Goal: Task Accomplishment & Management: Complete application form

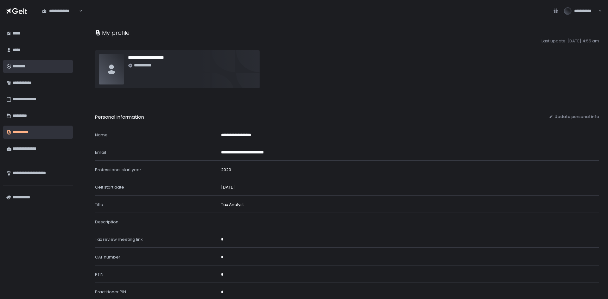
click at [22, 63] on div "********" at bounding box center [41, 66] width 57 height 11
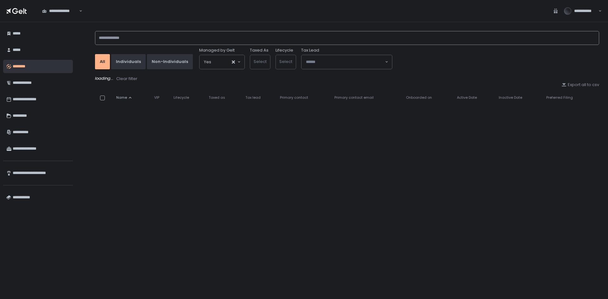
click at [162, 38] on input at bounding box center [347, 38] width 504 height 14
paste input "**********"
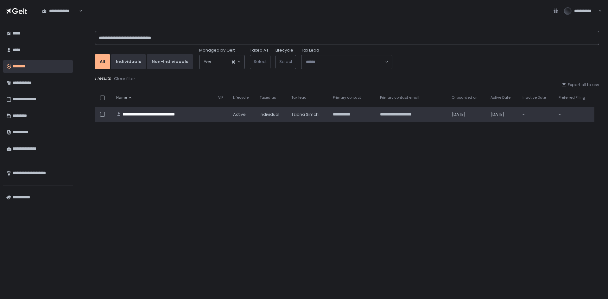
type input "**********"
click at [156, 114] on div "**********" at bounding box center [157, 115] width 68 height 6
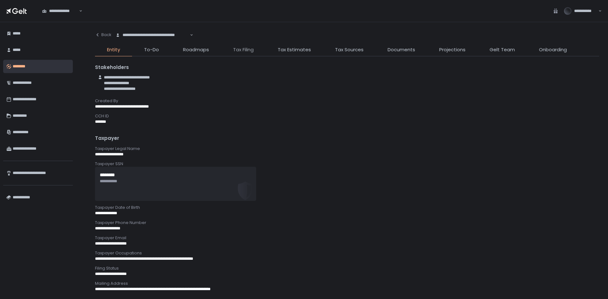
click at [234, 48] on span "Tax Filing" at bounding box center [243, 49] width 21 height 7
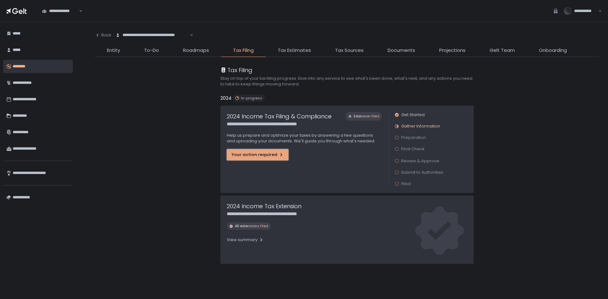
click at [253, 152] on div "Your action required" at bounding box center [257, 155] width 52 height 6
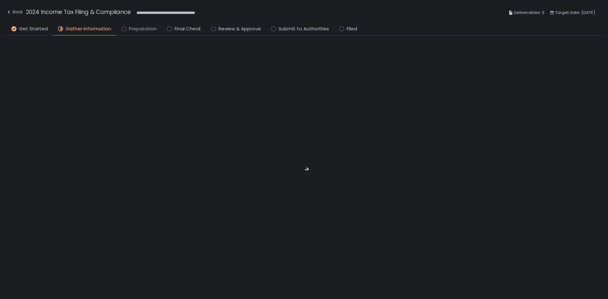
click at [141, 26] on span "Preparation" at bounding box center [143, 28] width 28 height 7
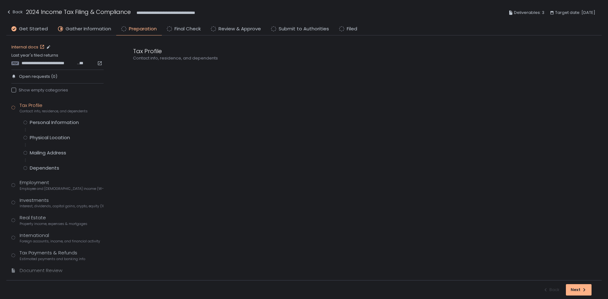
click at [28, 46] on link "Internal docs" at bounding box center [28, 47] width 35 height 6
click at [50, 60] on span "**********" at bounding box center [49, 63] width 55 height 6
click at [74, 120] on div "Personal Information" at bounding box center [54, 122] width 49 height 6
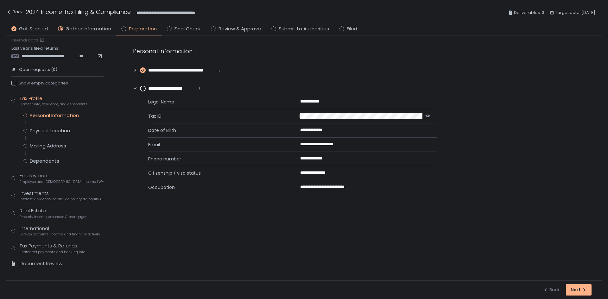
scroll to position [12, 0]
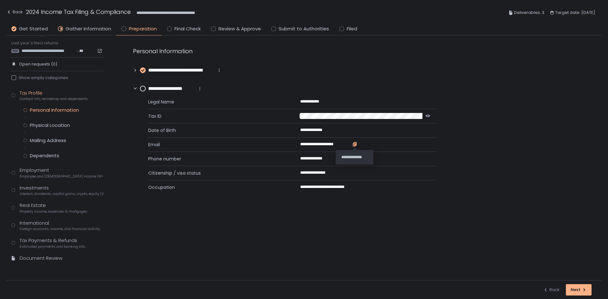
click at [354, 144] on icon "button" at bounding box center [355, 143] width 3 height 3
click at [335, 159] on icon "button" at bounding box center [334, 157] width 3 height 3
click at [144, 89] on circle at bounding box center [142, 88] width 5 height 5
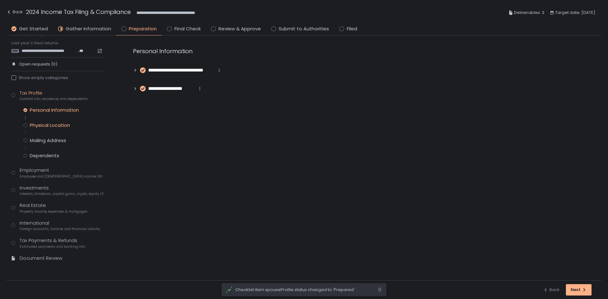
click at [47, 123] on div "Physical Location" at bounding box center [50, 125] width 40 height 6
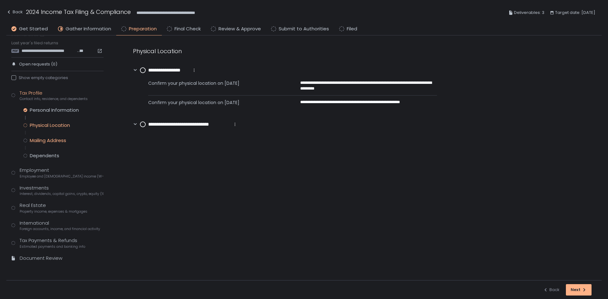
click at [51, 139] on div "Mailing Address" at bounding box center [48, 140] width 36 height 6
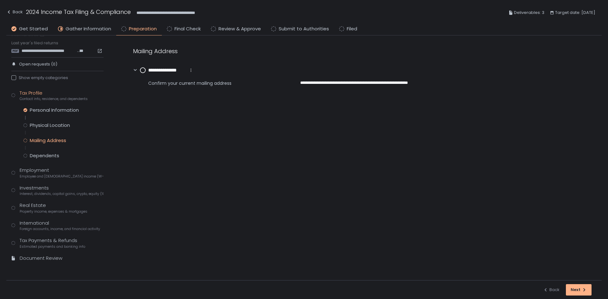
click at [142, 70] on circle at bounding box center [142, 70] width 5 height 5
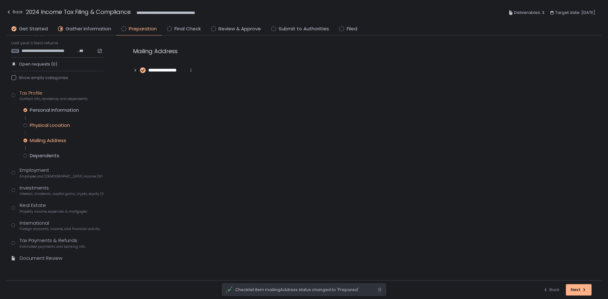
click at [57, 126] on div "Physical Location" at bounding box center [50, 125] width 40 height 6
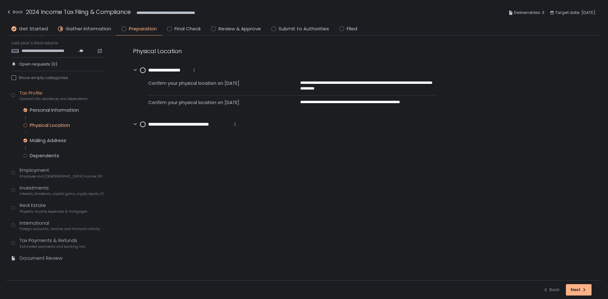
click at [142, 73] on circle at bounding box center [142, 70] width 5 height 5
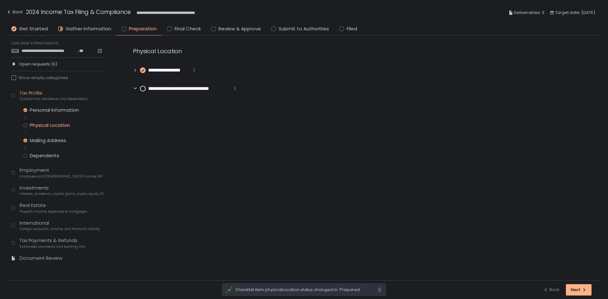
click at [141, 91] on icon at bounding box center [143, 89] width 6 height 6
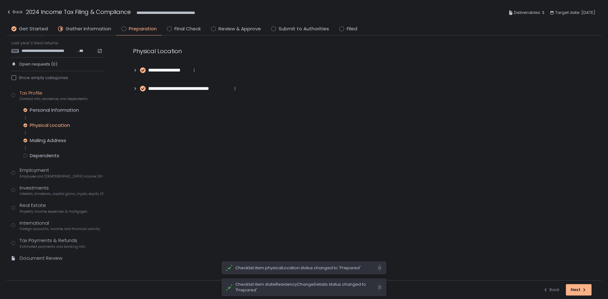
click at [38, 151] on div "Personal Information Physical Location Mailing Address Dependents" at bounding box center [63, 133] width 80 height 52
click at [38, 154] on div "Dependents" at bounding box center [44, 156] width 29 height 6
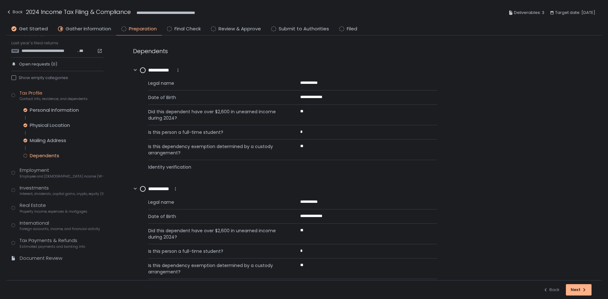
click at [141, 69] on circle at bounding box center [142, 70] width 5 height 5
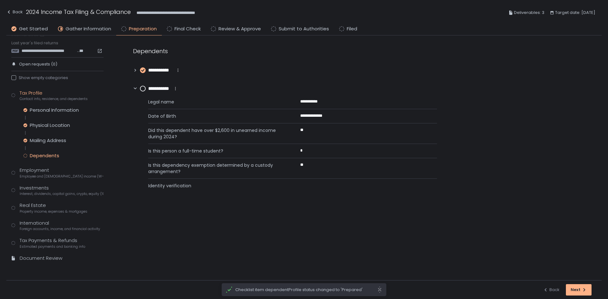
click at [143, 87] on circle at bounding box center [142, 88] width 5 height 5
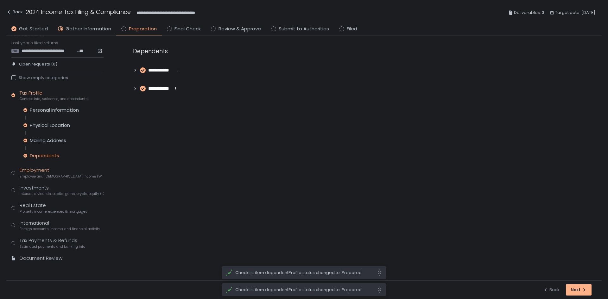
click at [36, 175] on span "Employee and [DEMOGRAPHIC_DATA] income (W-2s)" at bounding box center [62, 176] width 84 height 5
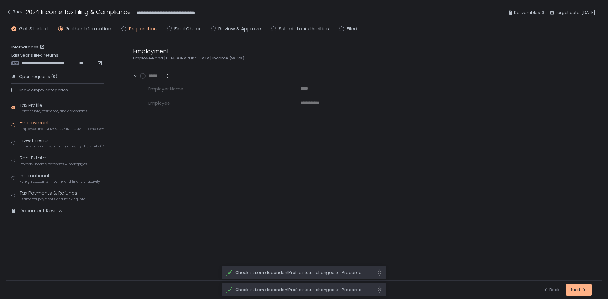
click at [36, 120] on div "Employment Employee and [DEMOGRAPHIC_DATA] income (W-2s)" at bounding box center [62, 125] width 84 height 12
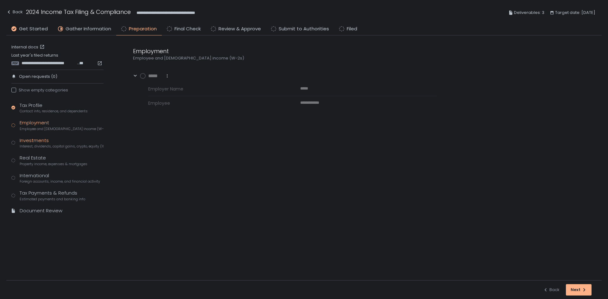
click at [35, 140] on div "Investments Interest, dividends, capital gains, crypto, equity (1099s, K-1s)" at bounding box center [62, 143] width 84 height 12
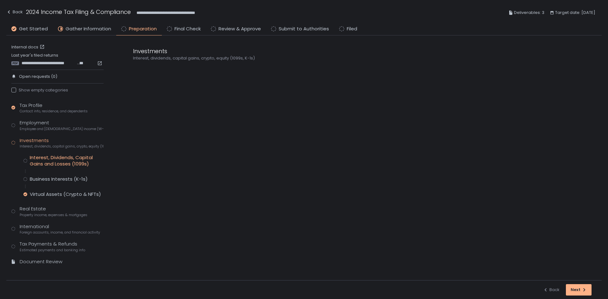
click at [46, 162] on div "Interest, Dividends, Capital Gains and Losses (1099s)" at bounding box center [67, 160] width 74 height 13
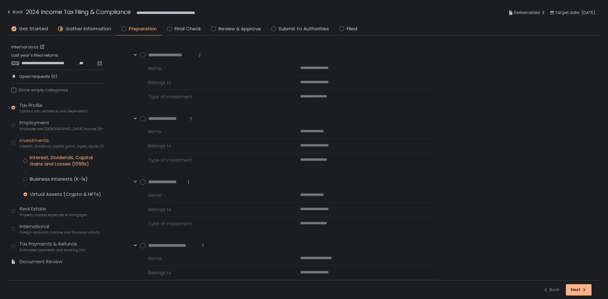
scroll to position [272, 0]
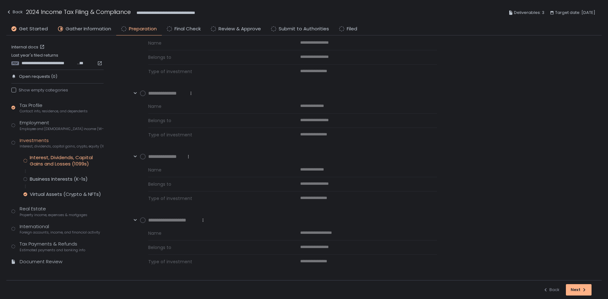
click at [143, 219] on circle at bounding box center [142, 220] width 5 height 5
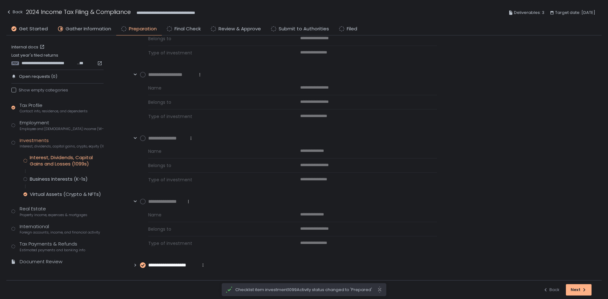
click at [142, 200] on circle at bounding box center [142, 201] width 5 height 5
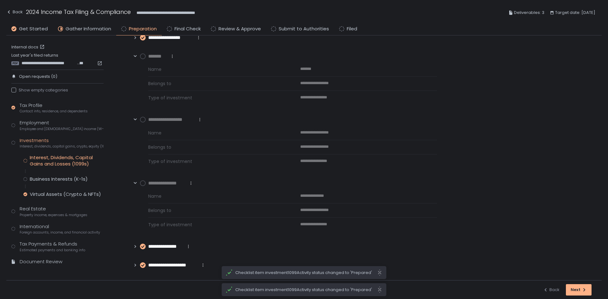
click at [142, 183] on circle at bounding box center [142, 183] width 5 height 5
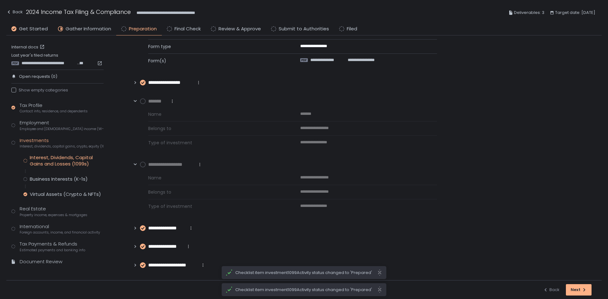
click at [141, 165] on circle at bounding box center [142, 164] width 5 height 5
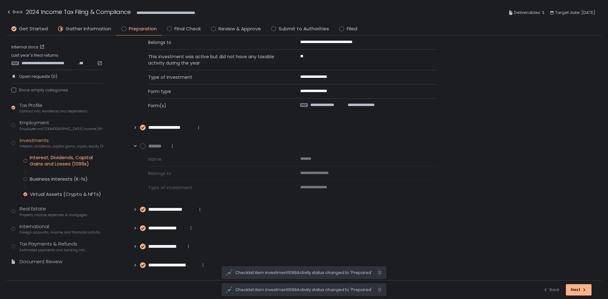
scroll to position [0, 0]
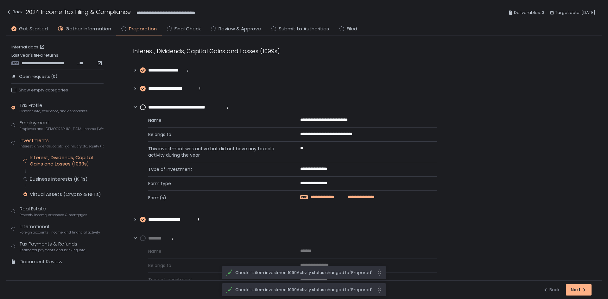
click at [338, 196] on span "**********" at bounding box center [327, 197] width 34 height 6
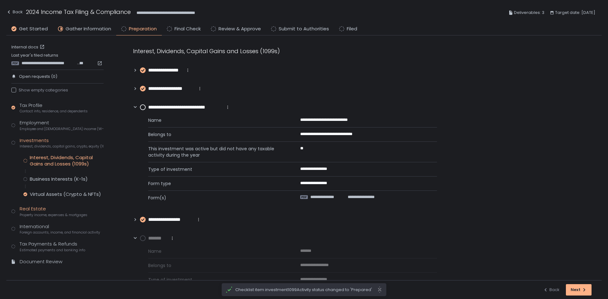
click at [28, 211] on div "Real Estate Property income, expenses & mortgages" at bounding box center [54, 211] width 68 height 12
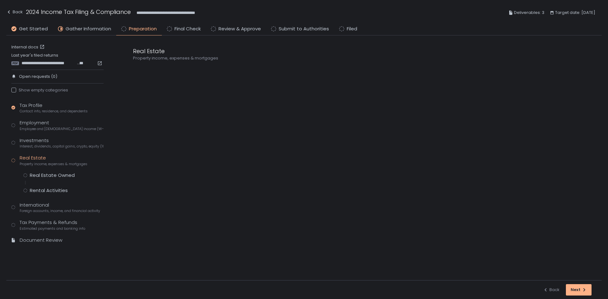
click at [48, 169] on div "Tax Profile Contact info, residence, and dependents Employment Employee and [DE…" at bounding box center [57, 176] width 92 height 148
click at [47, 172] on div "Tax Profile Contact info, residence, and dependents Employment Employee and [DE…" at bounding box center [57, 176] width 92 height 148
click at [47, 174] on div "Real Estate Owned" at bounding box center [52, 175] width 45 height 6
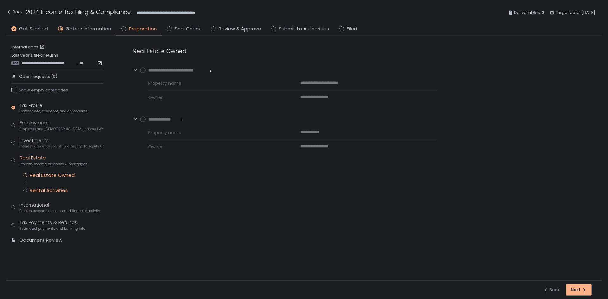
click at [52, 189] on div "Rental Activities" at bounding box center [49, 190] width 38 height 6
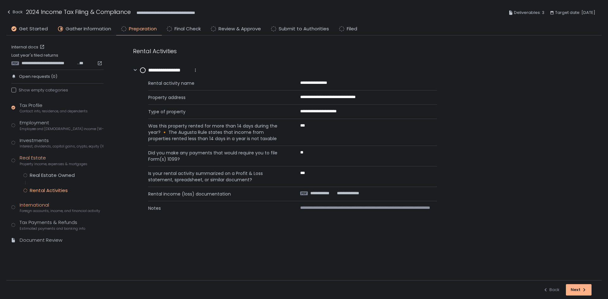
click at [48, 209] on span "Foreign accounts, income, and financial activity" at bounding box center [60, 211] width 80 height 5
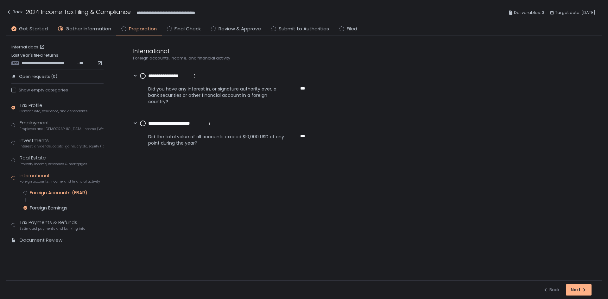
click at [48, 193] on div "Foreign Accounts (FBAR)" at bounding box center [59, 193] width 58 height 6
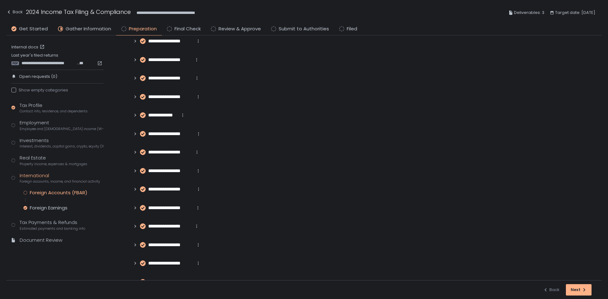
scroll to position [601, 0]
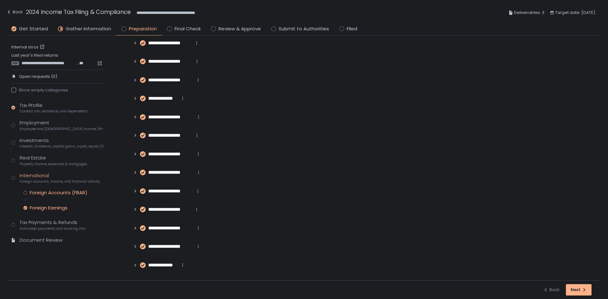
click at [56, 209] on div "Foreign Earnings" at bounding box center [49, 208] width 38 height 6
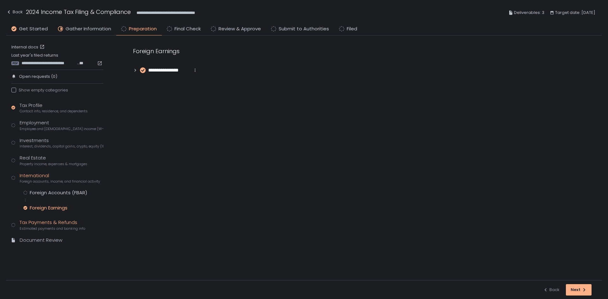
click at [49, 224] on div "Tax Payments & Refunds Estimated payments and banking info" at bounding box center [53, 225] width 66 height 12
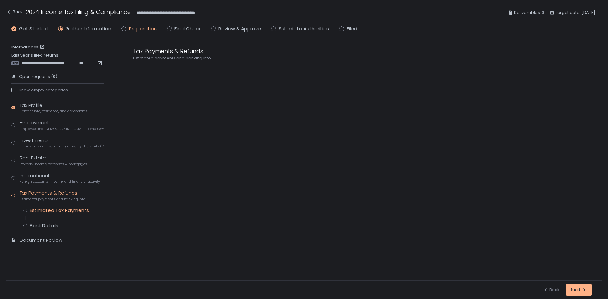
click at [52, 210] on div "Estimated Tax Payments" at bounding box center [59, 210] width 59 height 6
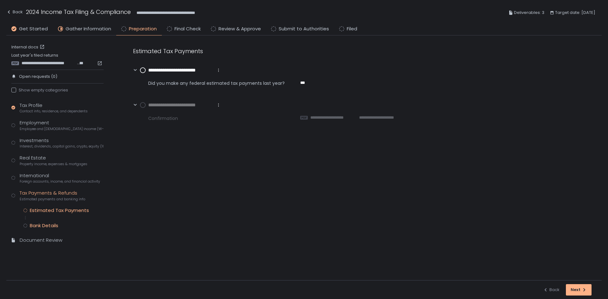
click at [48, 223] on div "Bank Details" at bounding box center [44, 226] width 28 height 6
